Goal: Task Accomplishment & Management: Use online tool/utility

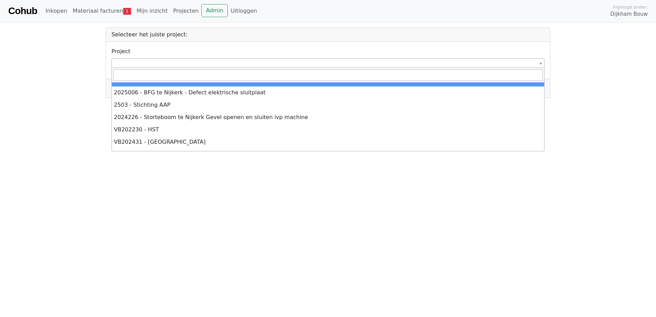
click at [135, 62] on span at bounding box center [328, 63] width 433 height 10
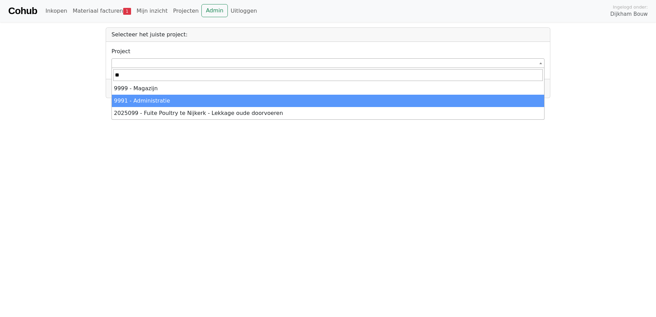
type input "**"
select select "******"
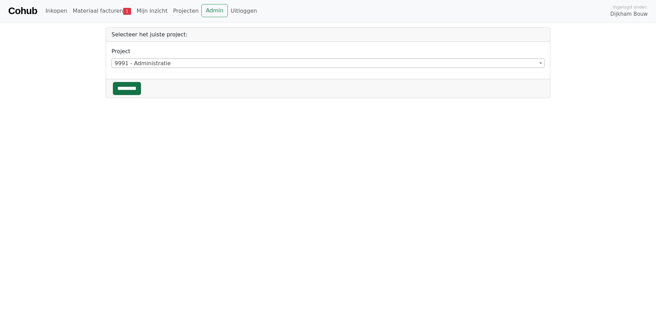
click at [128, 87] on input "*********" at bounding box center [127, 88] width 28 height 13
